Goal: Task Accomplishment & Management: Complete application form

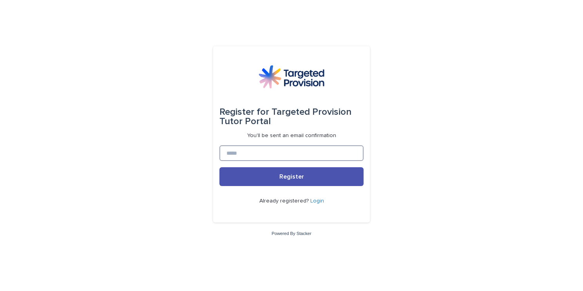
click at [254, 157] on input at bounding box center [292, 153] width 144 height 16
type input "**********"
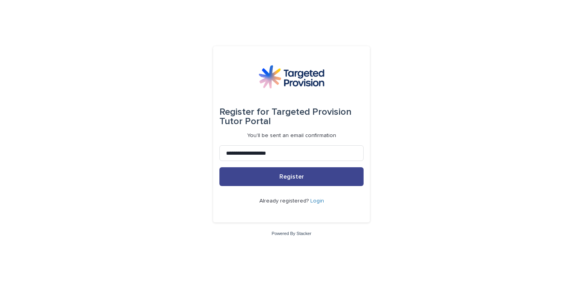
click at [255, 178] on button "Register" at bounding box center [292, 176] width 144 height 19
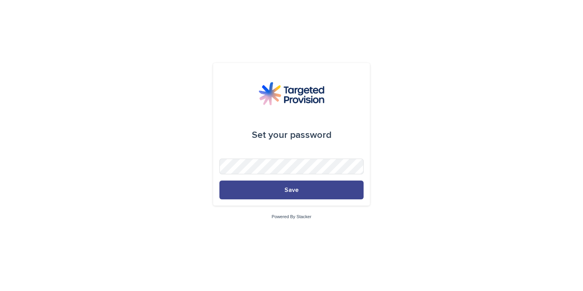
click at [292, 189] on span "Save" at bounding box center [292, 190] width 14 height 6
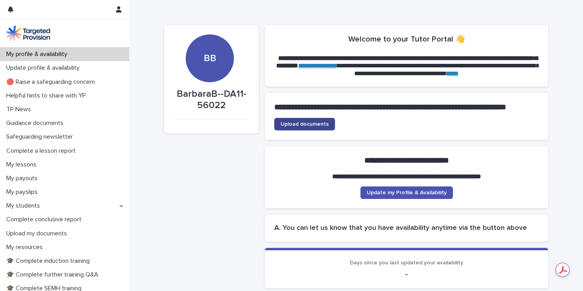
click at [312, 127] on span "Upload documents" at bounding box center [305, 124] width 48 height 5
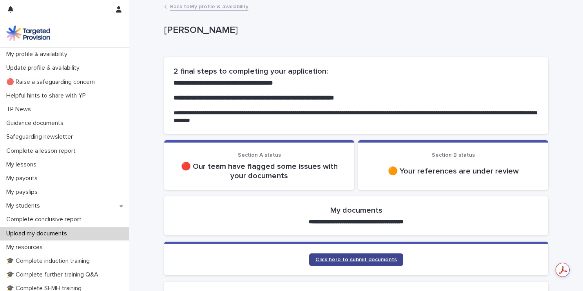
click at [360, 259] on span "Click here to submit documents" at bounding box center [357, 259] width 82 height 5
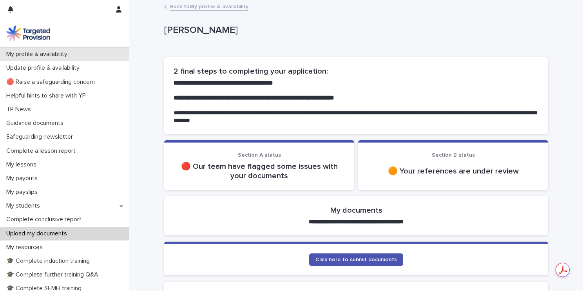
click at [35, 52] on p "My profile & availability" at bounding box center [38, 54] width 71 height 7
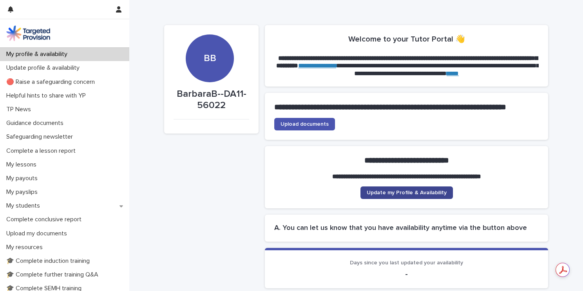
click at [419, 196] on span "Update my Profile & Availability" at bounding box center [407, 192] width 80 height 5
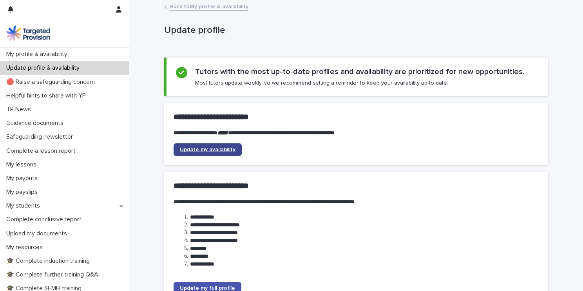
click at [220, 152] on span "Update my availability" at bounding box center [208, 149] width 56 height 5
click at [226, 288] on span "Update my full profile" at bounding box center [207, 288] width 55 height 5
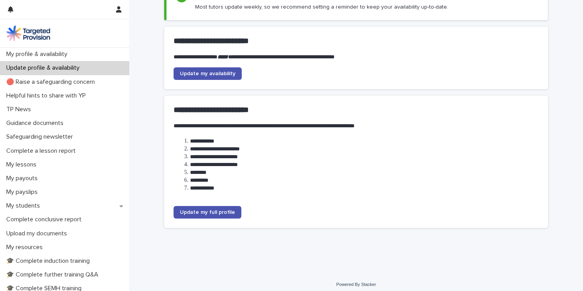
scroll to position [80, 0]
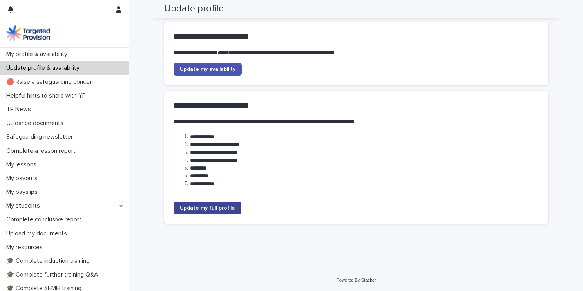
click at [213, 211] on link "Update my full profile" at bounding box center [208, 208] width 68 height 13
